Goal: Information Seeking & Learning: Learn about a topic

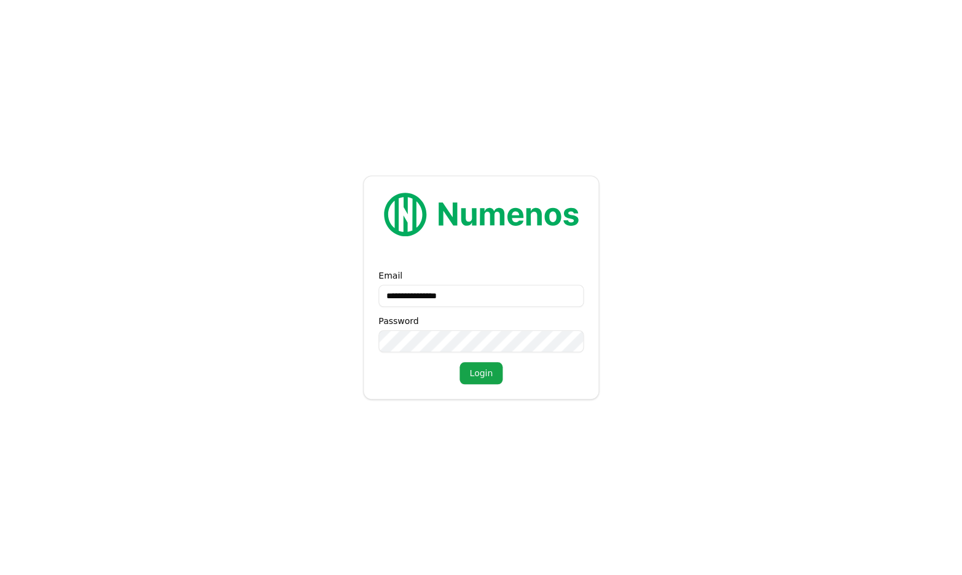
type input "**********"
click at [480, 373] on button "Login" at bounding box center [480, 373] width 43 height 22
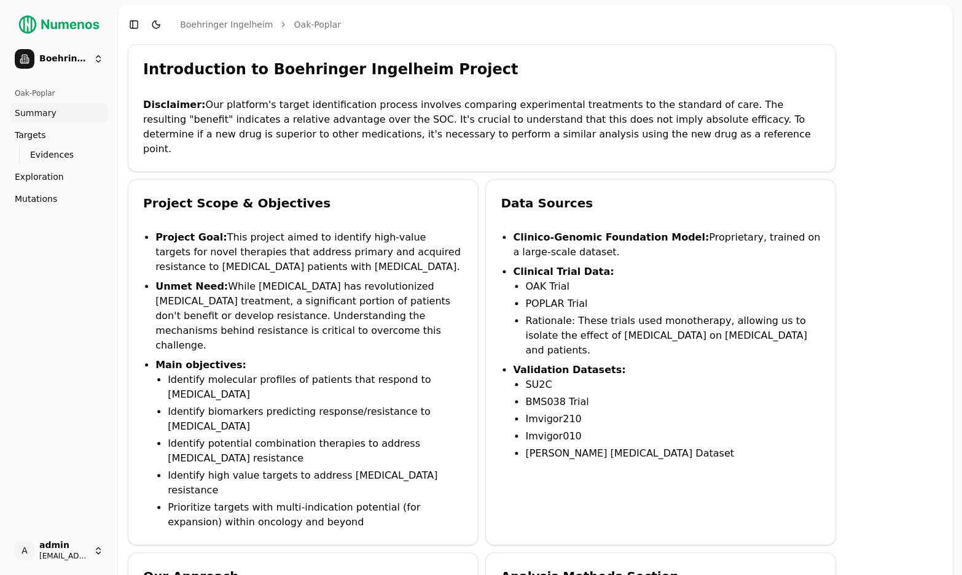
click at [57, 190] on link "Mutations" at bounding box center [59, 199] width 98 height 20
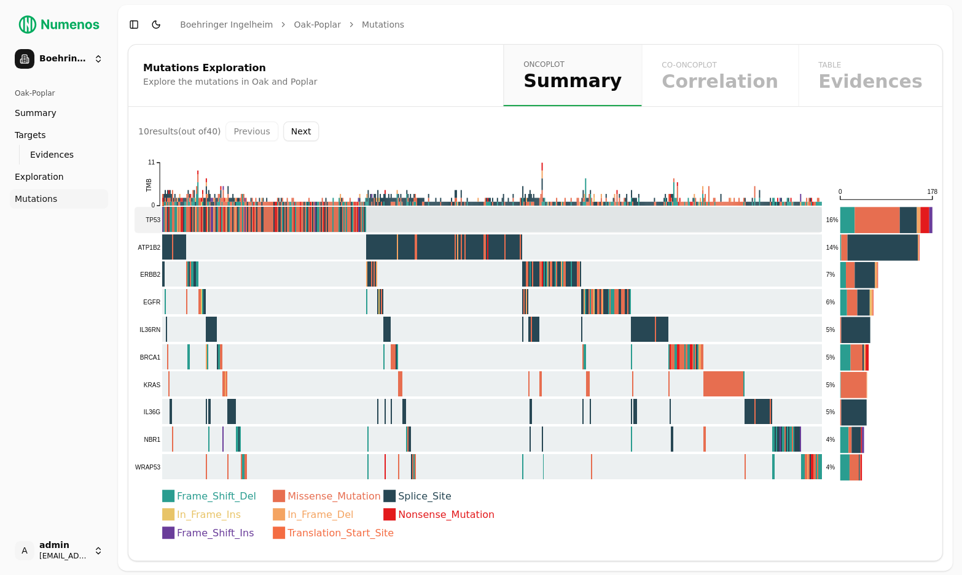
click at [281, 210] on rect at bounding box center [477, 220] width 687 height 26
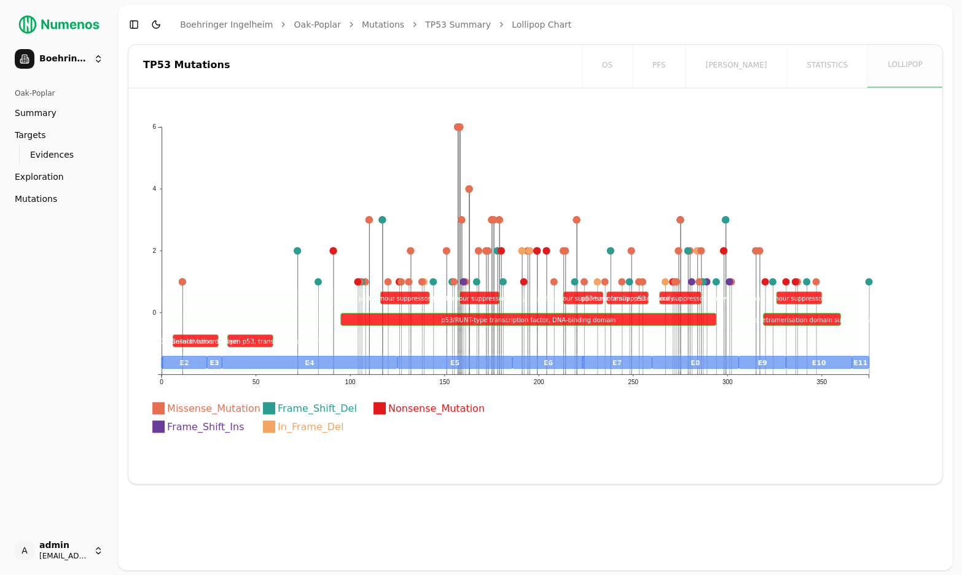
click at [553, 8] on header "Toggle Sidebar Toggle Dark Mode Boehringer Ingelheim Oak-Poplar Mutations TP53 …" at bounding box center [535, 24] width 834 height 39
click at [582, 34] on header "Toggle Sidebar Toggle Dark Mode Boehringer Ingelheim Oak-Poplar Mutations TP53 …" at bounding box center [535, 24] width 834 height 39
click at [542, 77] on div "TP53 Mutations" at bounding box center [353, 66] width 450 height 43
